Goal: Task Accomplishment & Management: Use online tool/utility

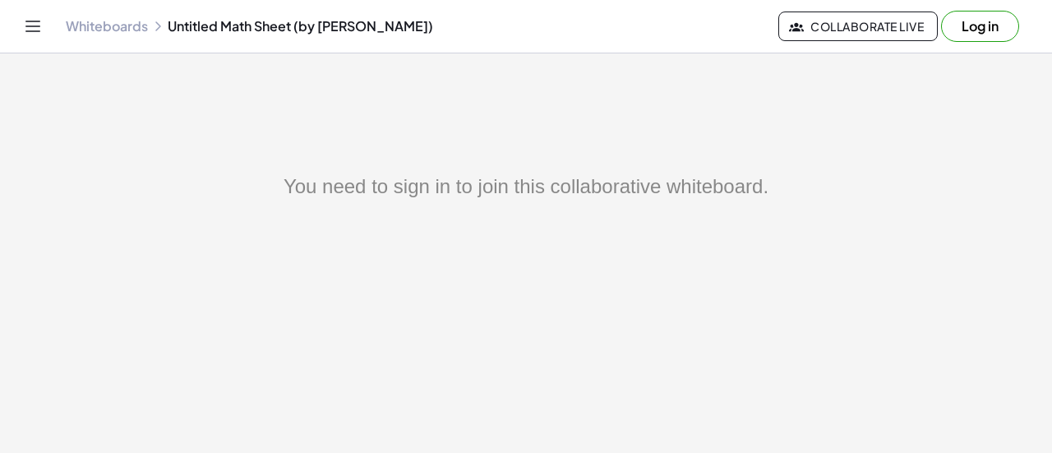
click at [573, 185] on main "You need to sign in to join this collaborative whiteboard." at bounding box center [526, 226] width 1052 height 453
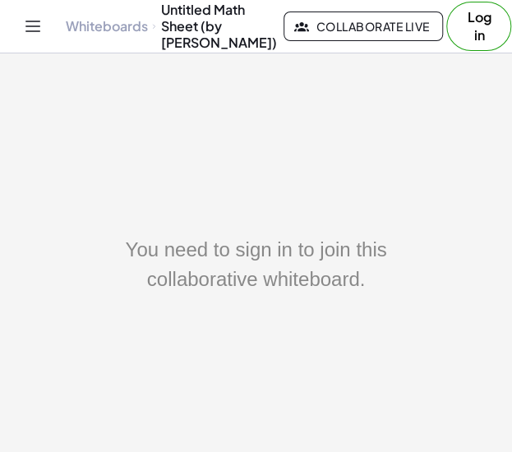
drag, startPoint x: 355, startPoint y: 95, endPoint x: 340, endPoint y: 96, distance: 14.8
click at [354, 53] on div "Whiteboards Untitled Math Sheet (by [PERSON_NAME]) Collaborate Live Log in" at bounding box center [256, 26] width 473 height 53
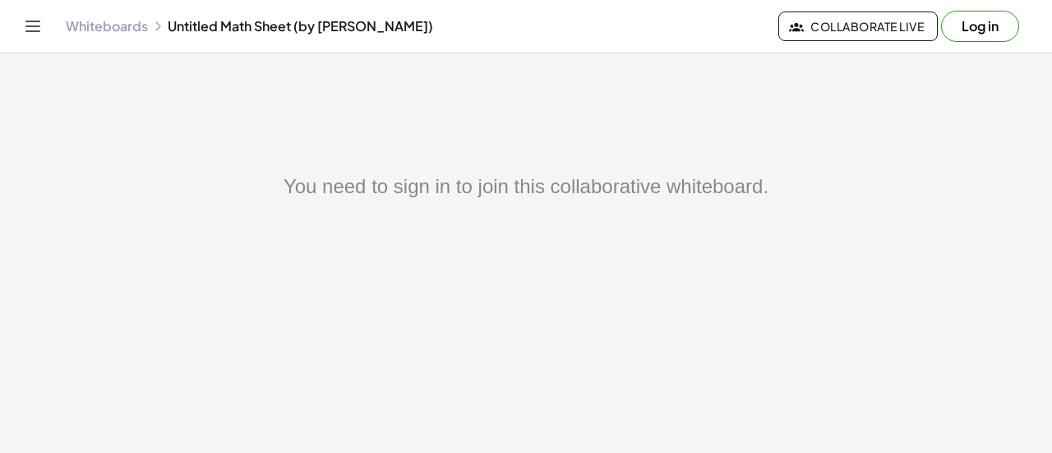
drag, startPoint x: 506, startPoint y: 228, endPoint x: 576, endPoint y: 228, distance: 69.1
click at [518, 201] on div "You need to sign in to join this collaborative whiteboard." at bounding box center [526, 187] width 855 height 30
drag, startPoint x: 640, startPoint y: 228, endPoint x: 651, endPoint y: 228, distance: 11.5
click at [651, 201] on div "You need to sign in to join this collaborative whiteboard." at bounding box center [526, 187] width 855 height 30
drag, startPoint x: 671, startPoint y: 228, endPoint x: 709, endPoint y: 213, distance: 40.6
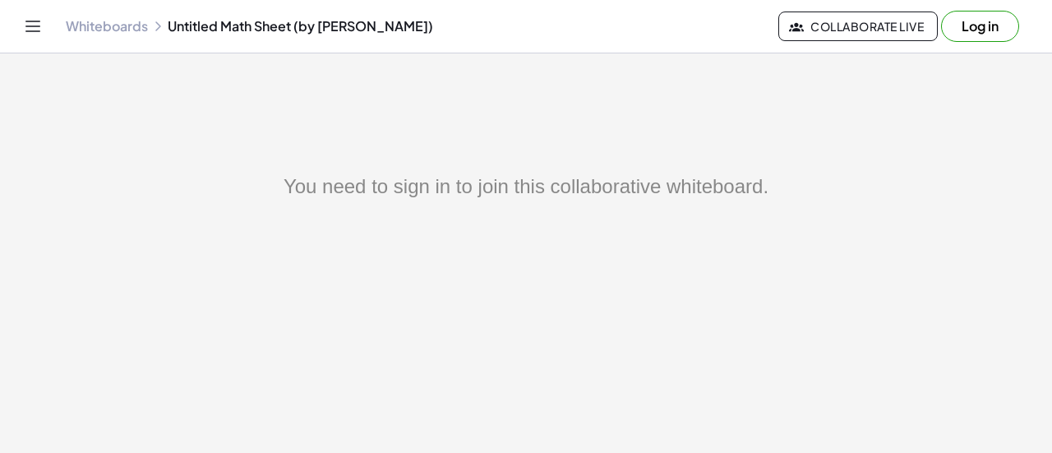
click at [682, 201] on div "You need to sign in to join this collaborative whiteboard." at bounding box center [526, 187] width 855 height 30
click at [814, 34] on span "Collaborate Live" at bounding box center [859, 26] width 132 height 15
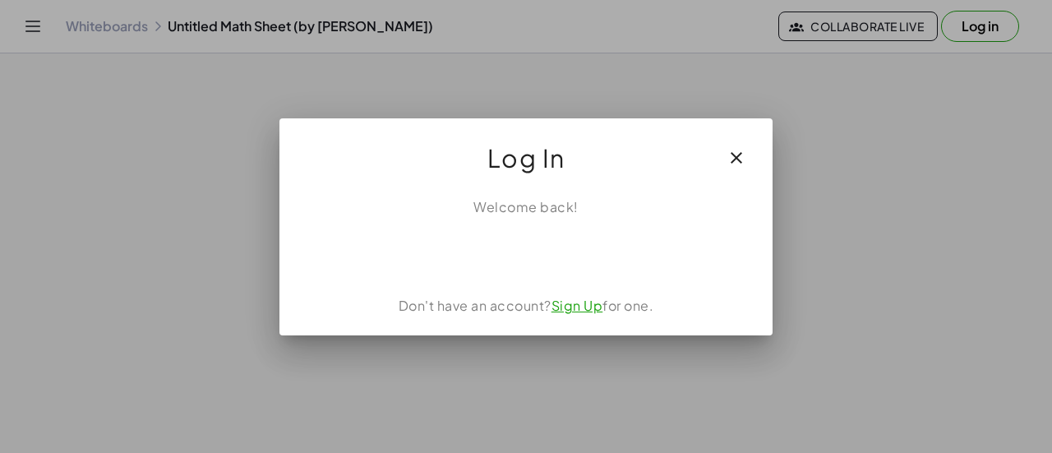
click at [747, 148] on icon "button" at bounding box center [737, 158] width 20 height 20
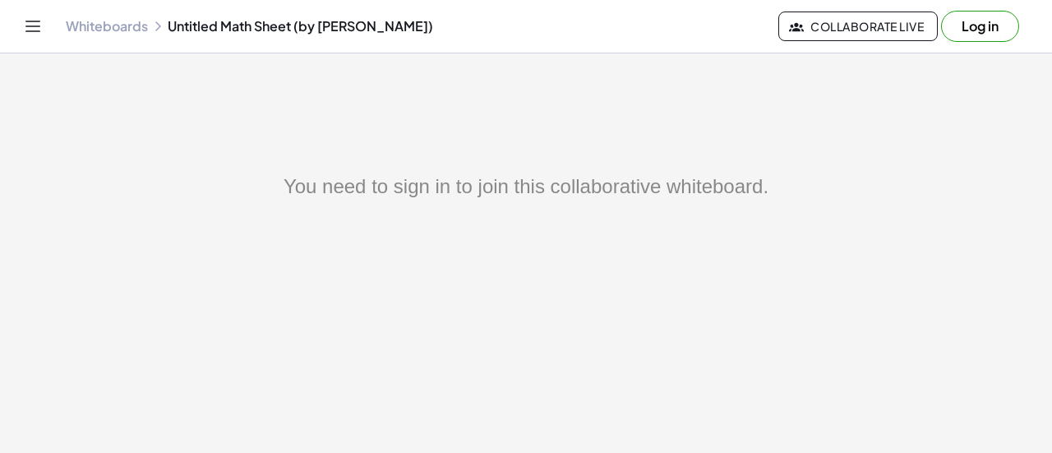
click at [387, 53] on div "Whiteboards Untitled Math Sheet (by [PERSON_NAME]) Collaborate Live Log in" at bounding box center [526, 26] width 1013 height 53
click at [411, 35] on div "Whiteboards Untitled Math Sheet (by [PERSON_NAME])" at bounding box center [422, 26] width 713 height 16
click at [148, 35] on link "Whiteboards" at bounding box center [107, 26] width 82 height 16
